Goal: Transaction & Acquisition: Purchase product/service

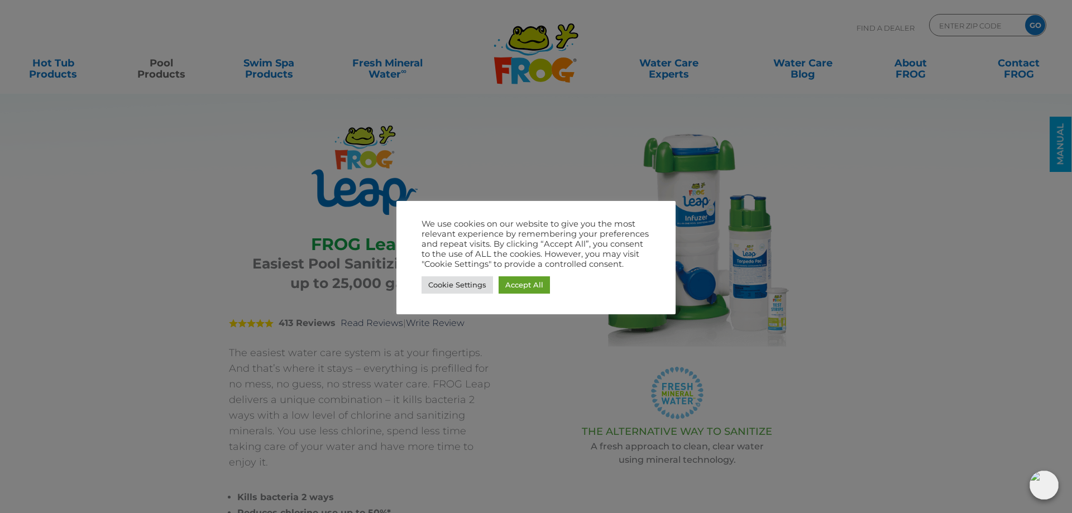
click at [1017, 309] on div at bounding box center [536, 256] width 1072 height 513
click at [511, 287] on link "Accept All" at bounding box center [523, 284] width 51 height 17
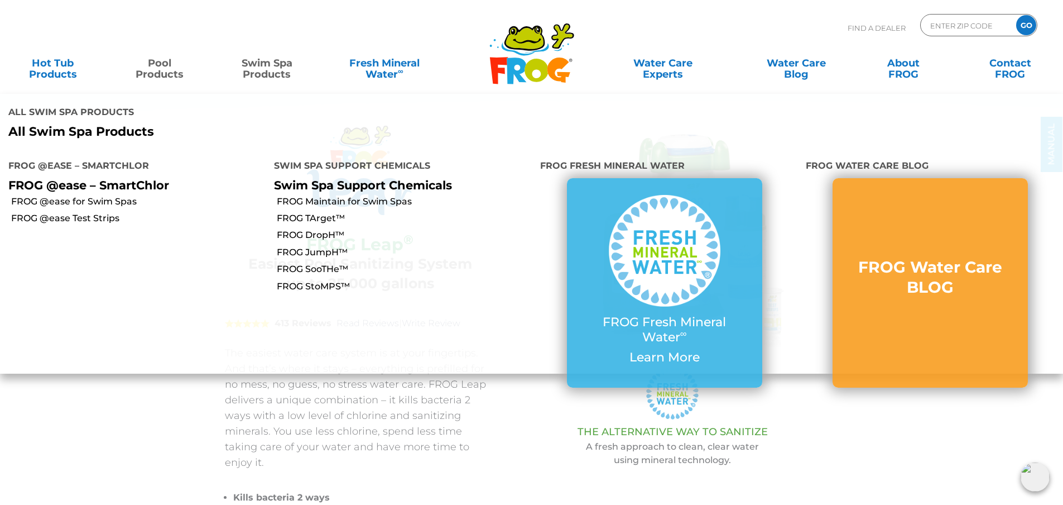
click at [266, 64] on link "Swim Spa Products" at bounding box center [266, 63] width 83 height 22
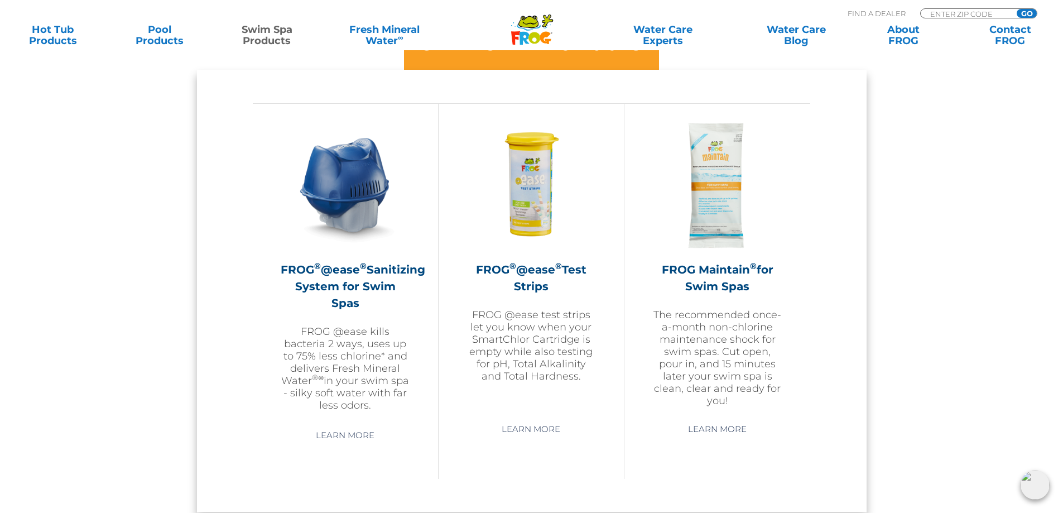
scroll to position [949, 0]
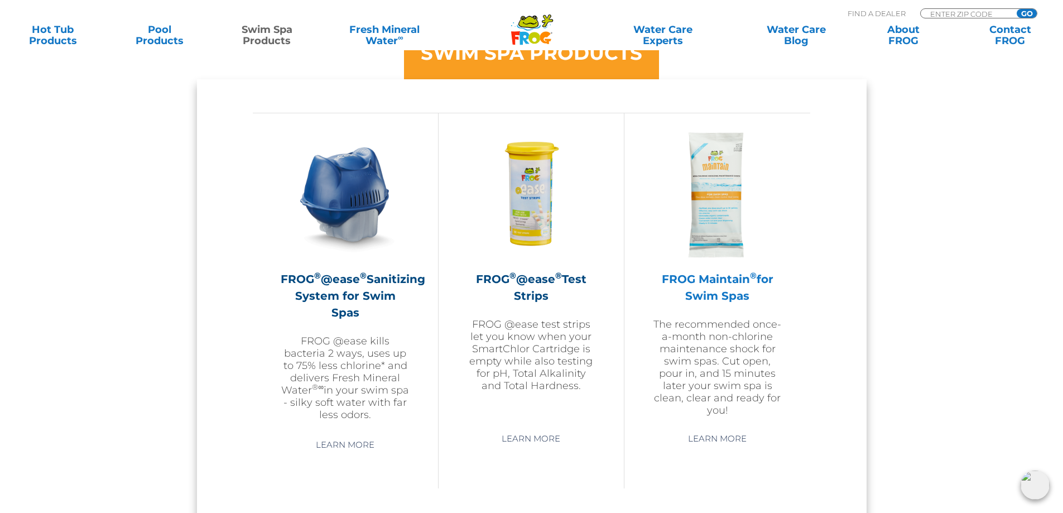
click at [722, 219] on img at bounding box center [717, 194] width 129 height 129
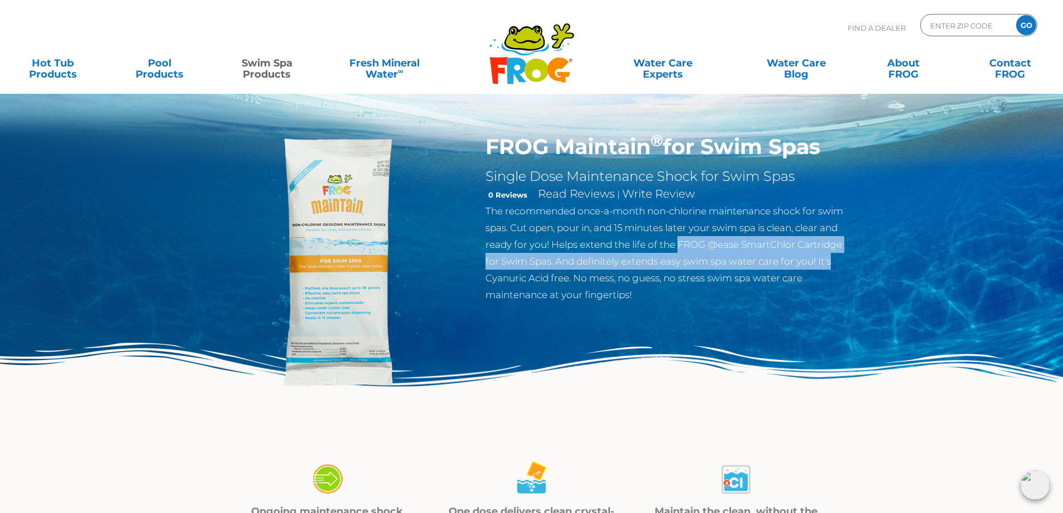
drag, startPoint x: 680, startPoint y: 243, endPoint x: 849, endPoint y: 263, distance: 169.7
click at [849, 263] on p "The recommended once-a-month non-chlorine maintenance shock for swim spas. Cut …" at bounding box center [668, 253] width 364 height 100
click at [847, 262] on p "The recommended once-a-month non-chlorine maintenance shock for swim spas. Cut …" at bounding box center [668, 253] width 364 height 100
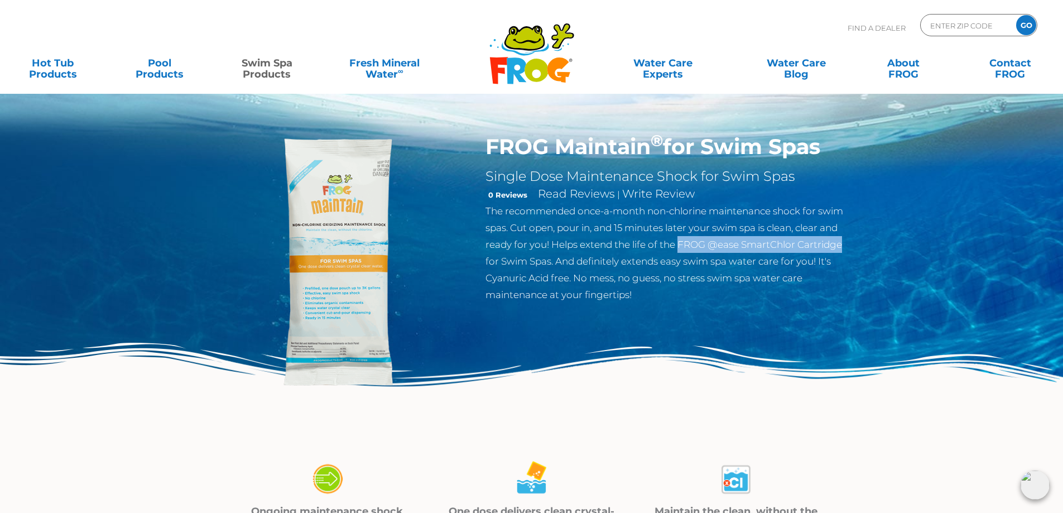
drag, startPoint x: 680, startPoint y: 244, endPoint x: 847, endPoint y: 247, distance: 166.9
click at [847, 247] on p "The recommended once-a-month non-chlorine maintenance shock for swim spas. Cut …" at bounding box center [668, 253] width 364 height 100
copy p "FROG @ease SmartChlor Cartridge"
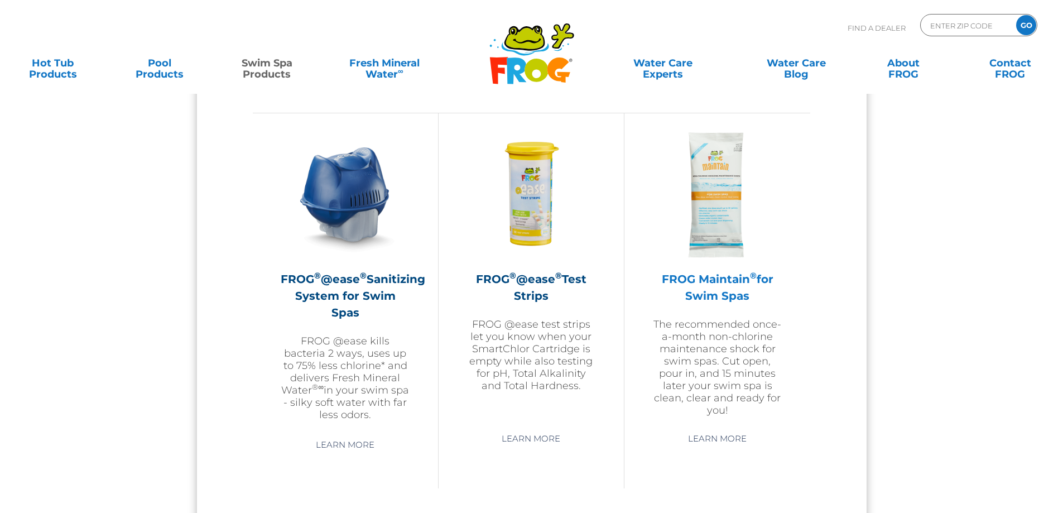
click at [723, 214] on img at bounding box center [717, 194] width 129 height 129
